Goal: Check status: Check status

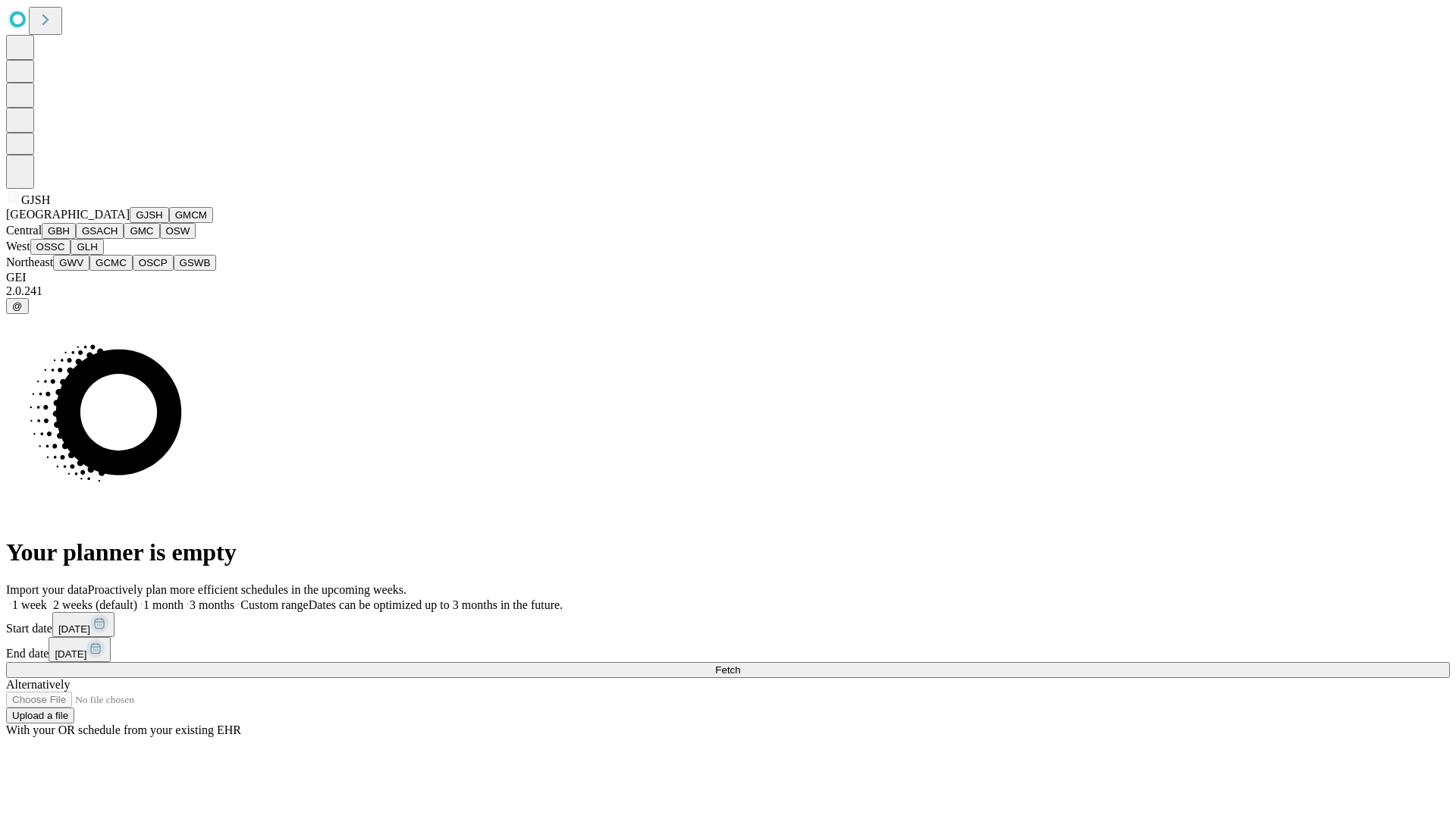
click at [130, 223] on button "GJSH" at bounding box center [149, 214] width 39 height 16
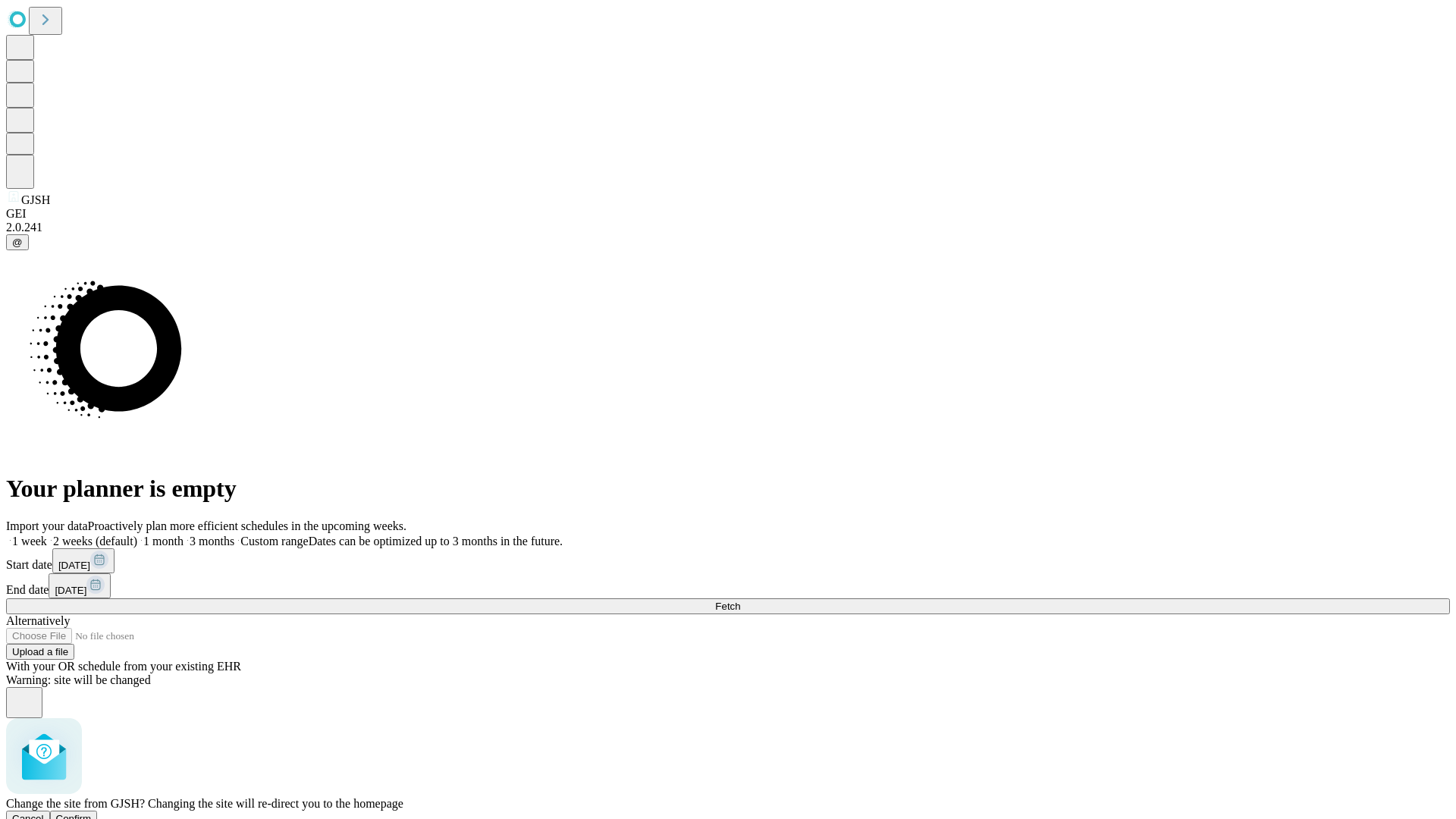
click at [92, 813] on span "Confirm" at bounding box center [73, 819] width 35 height 12
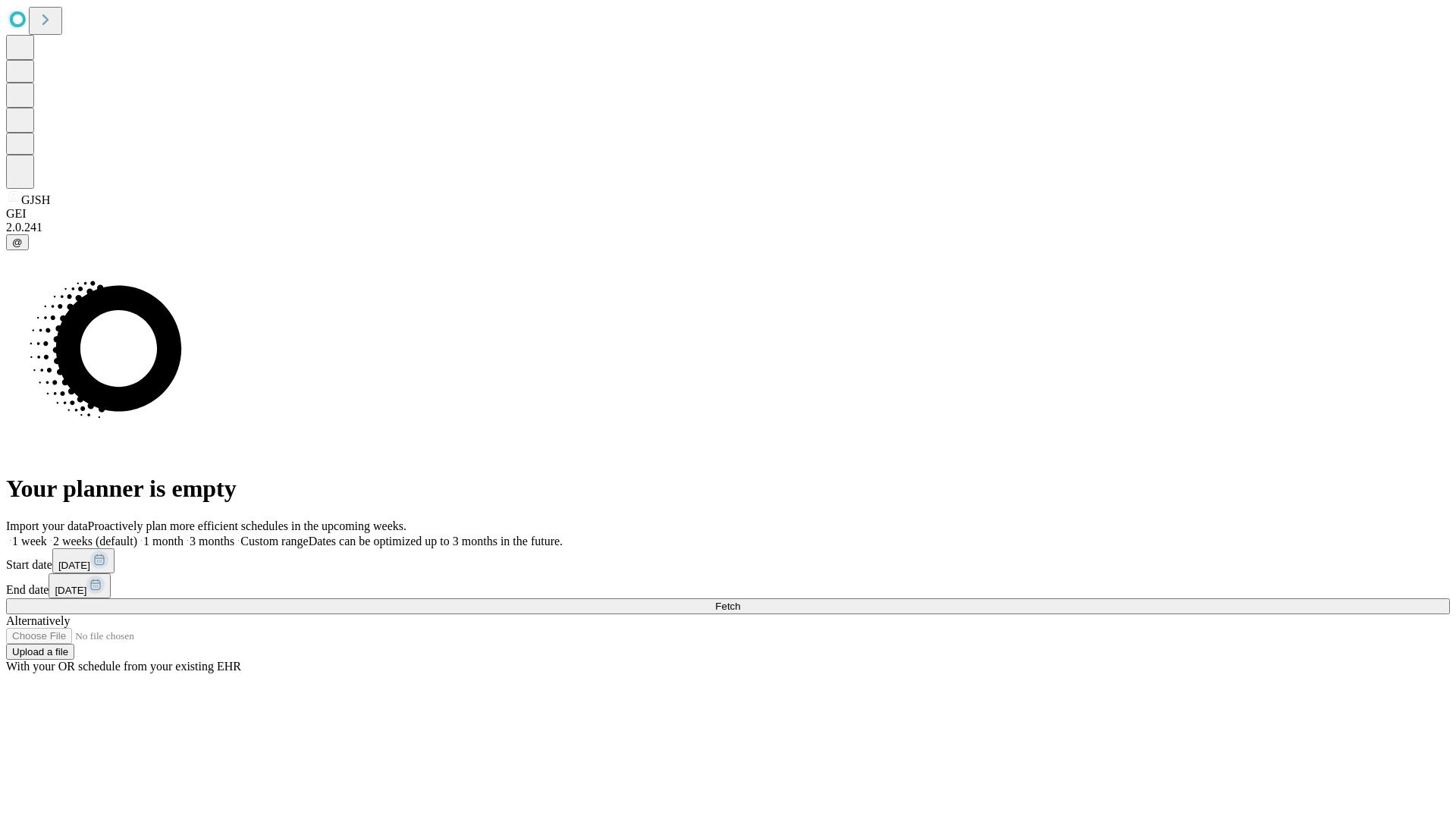
click at [137, 535] on label "2 weeks (default)" at bounding box center [92, 541] width 90 height 13
click at [740, 600] on span "Fetch" at bounding box center [728, 606] width 25 height 12
